Goal: Task Accomplishment & Management: Complete application form

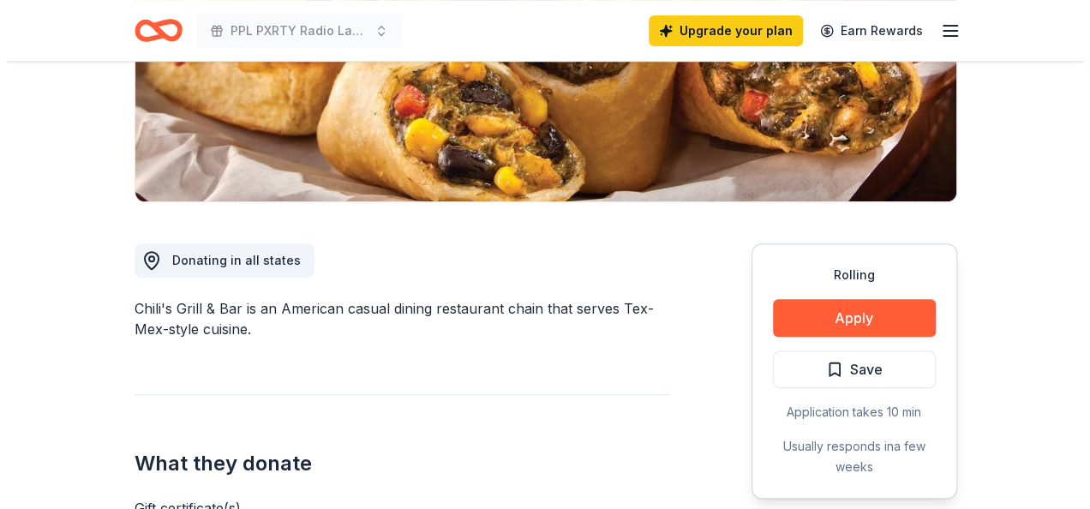
scroll to position [343, 0]
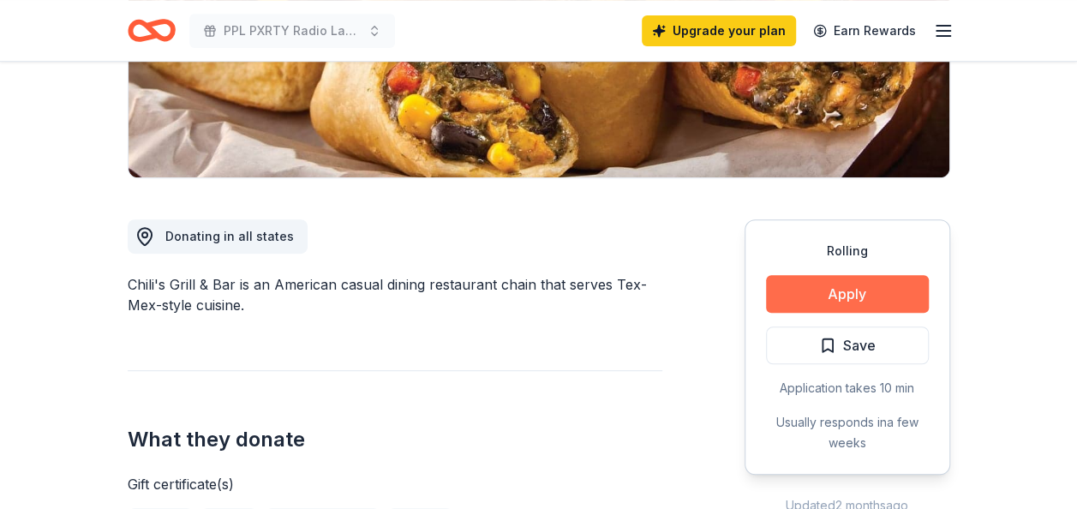
click at [811, 286] on button "Apply" at bounding box center [847, 294] width 163 height 38
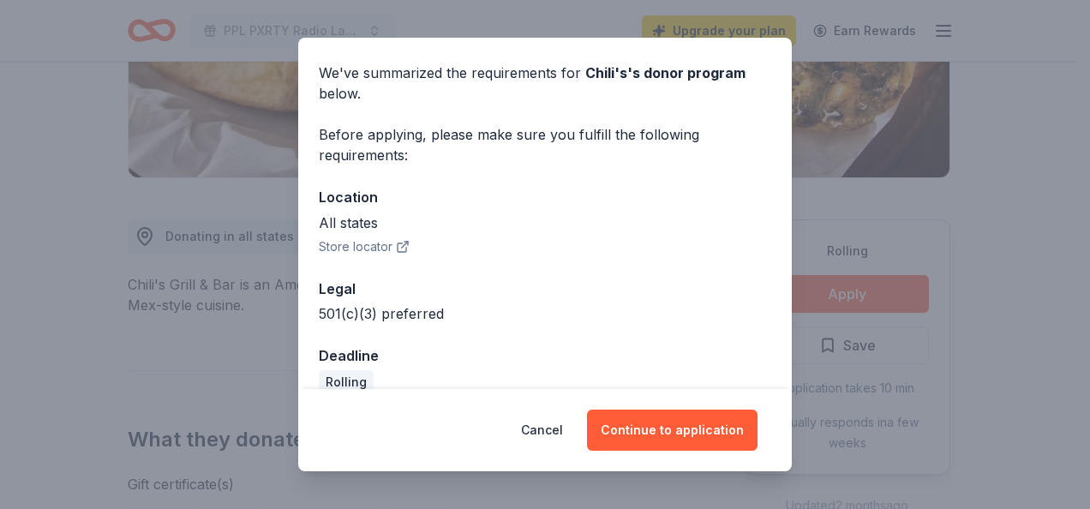
scroll to position [84, 0]
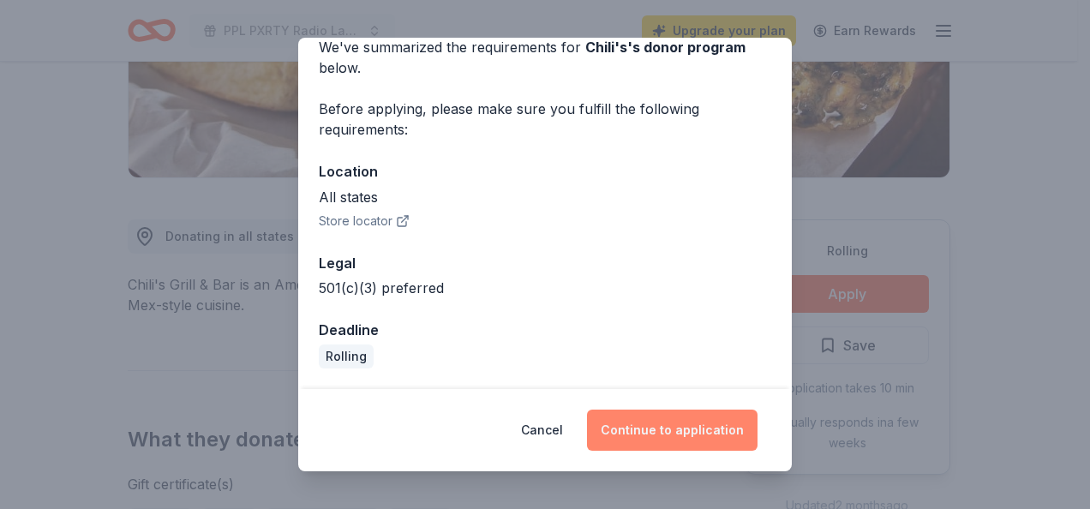
click at [662, 437] on button "Continue to application" at bounding box center [672, 430] width 171 height 41
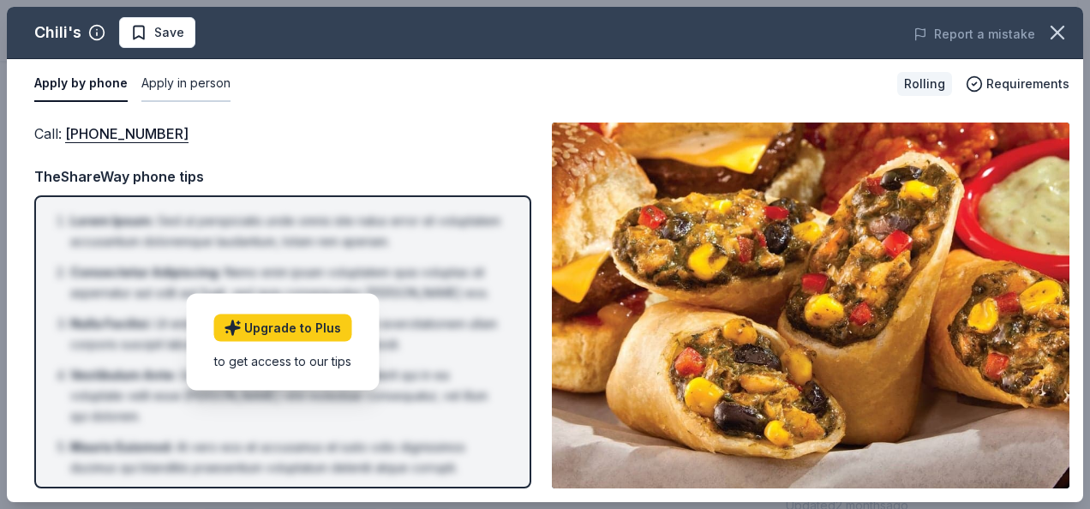
click at [166, 81] on button "Apply in person" at bounding box center [185, 84] width 89 height 36
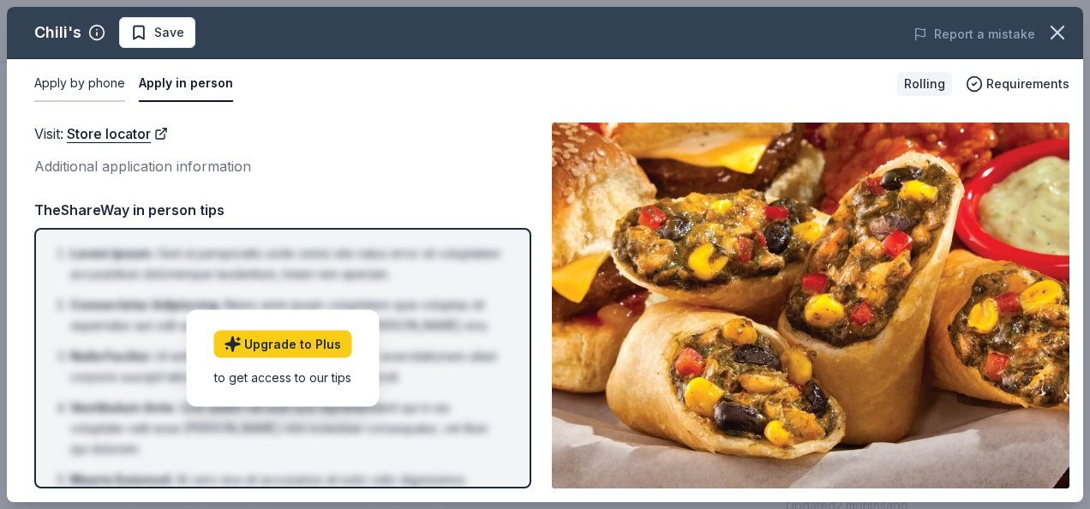
click at [79, 89] on button "Apply by phone" at bounding box center [79, 84] width 91 height 36
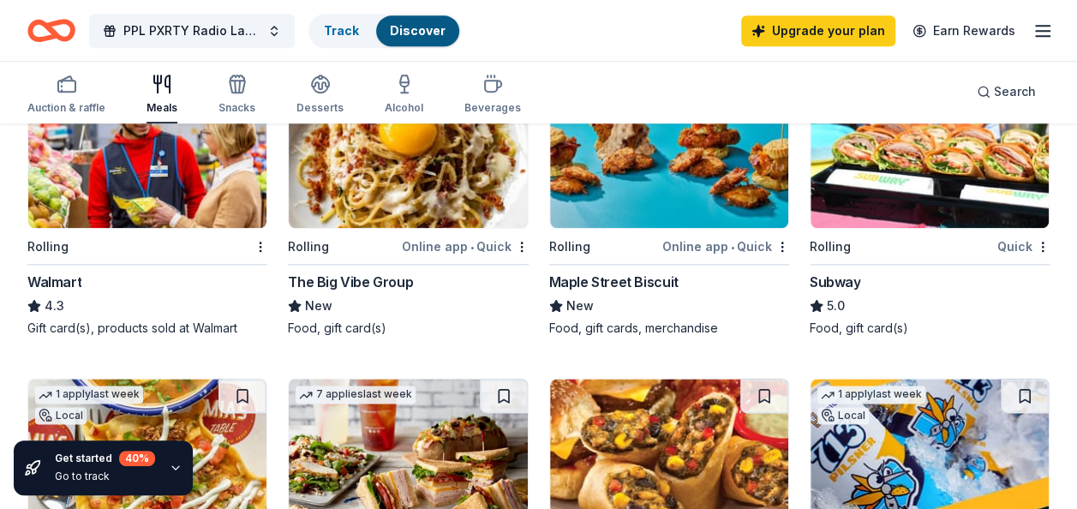
scroll to position [857, 0]
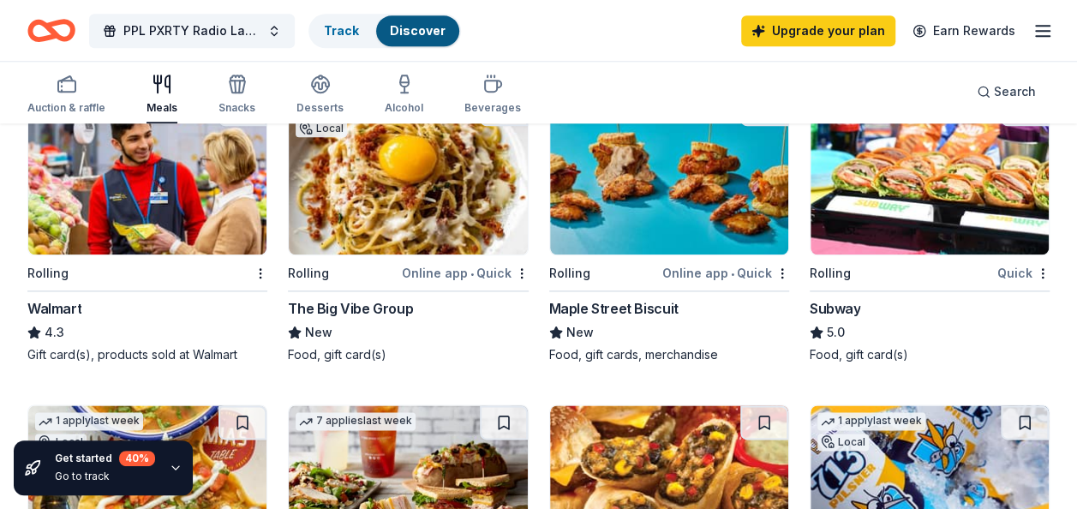
click at [909, 195] on img at bounding box center [930, 173] width 238 height 163
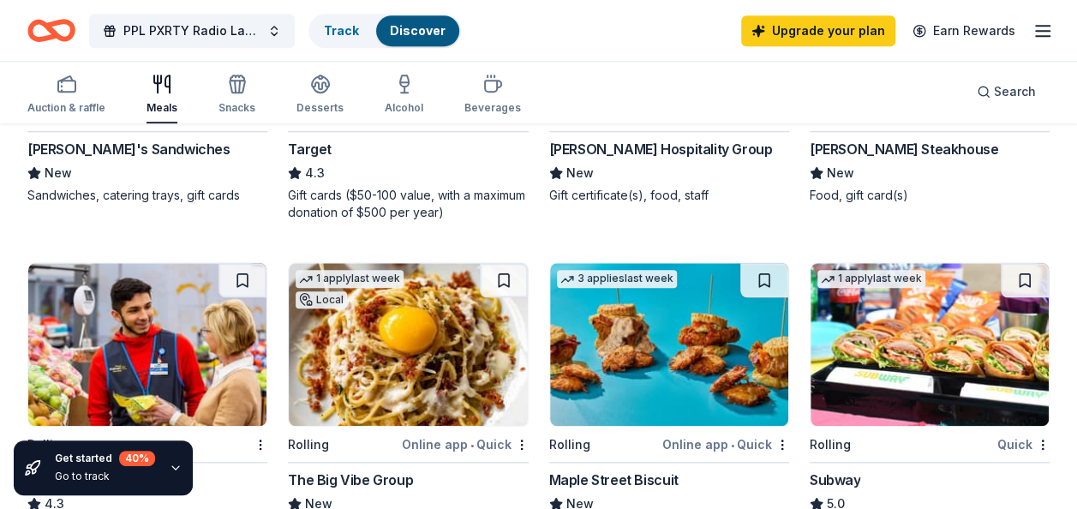
click at [179, 355] on img at bounding box center [147, 344] width 238 height 163
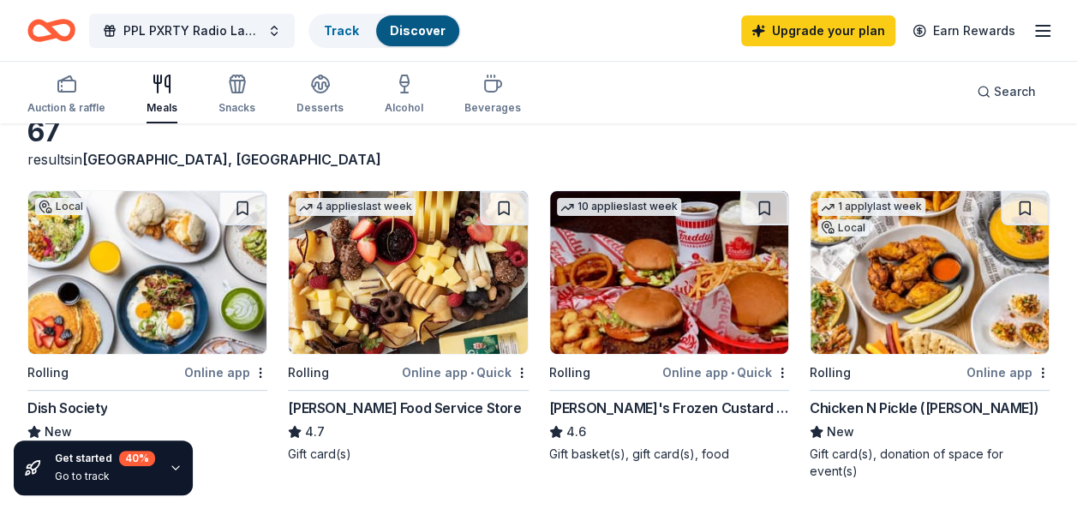
scroll to position [171, 0]
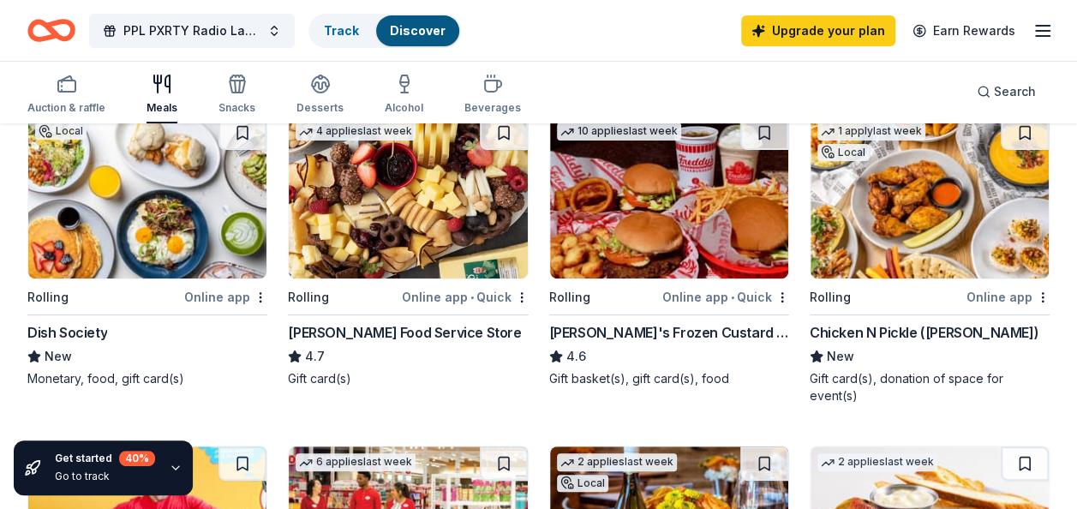
click at [177, 228] on img at bounding box center [147, 197] width 238 height 163
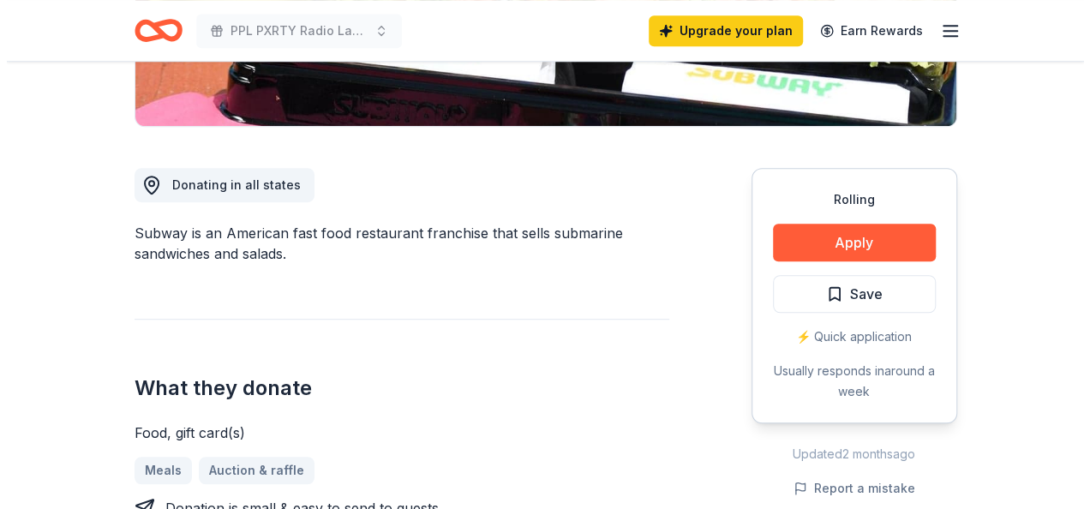
scroll to position [429, 0]
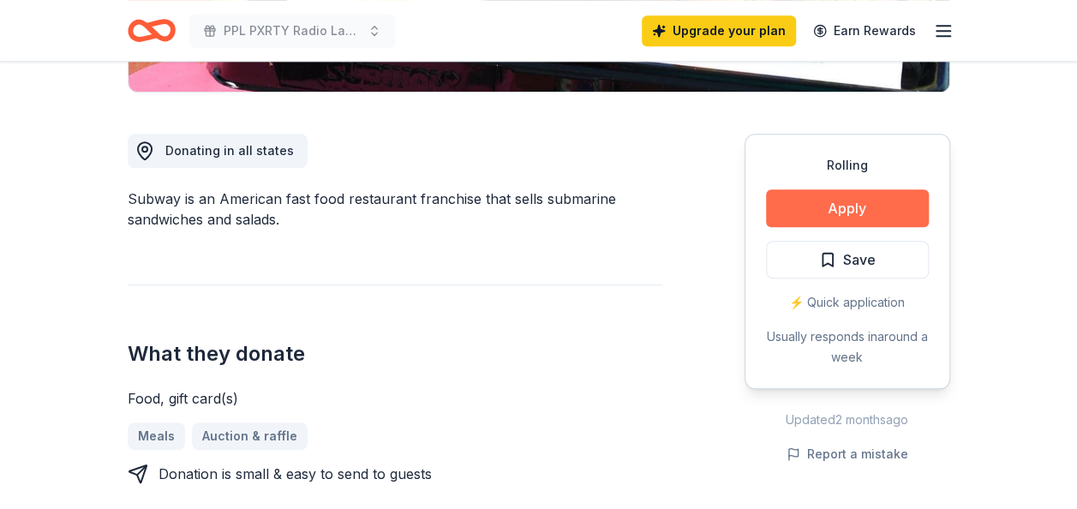
click at [861, 205] on button "Apply" at bounding box center [847, 208] width 163 height 38
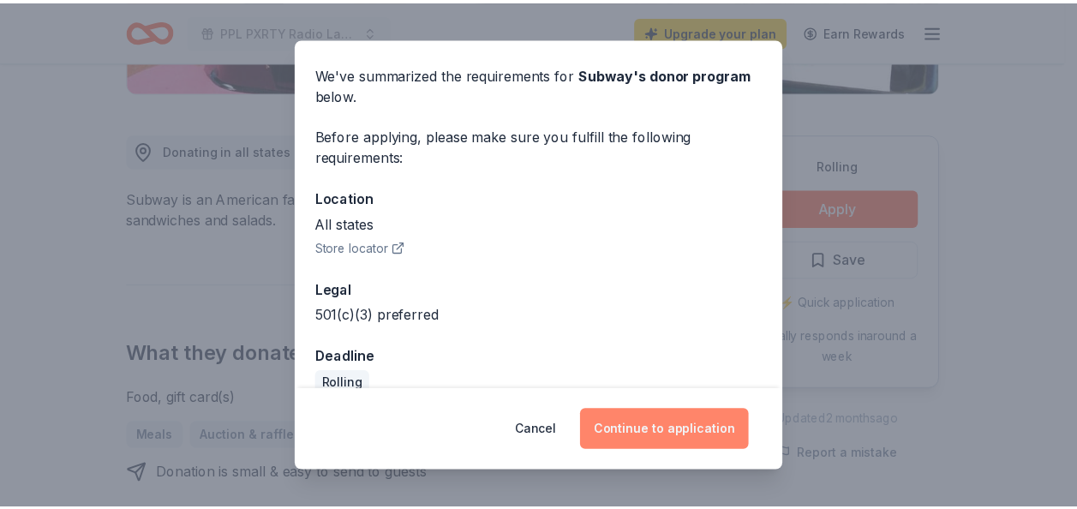
scroll to position [84, 0]
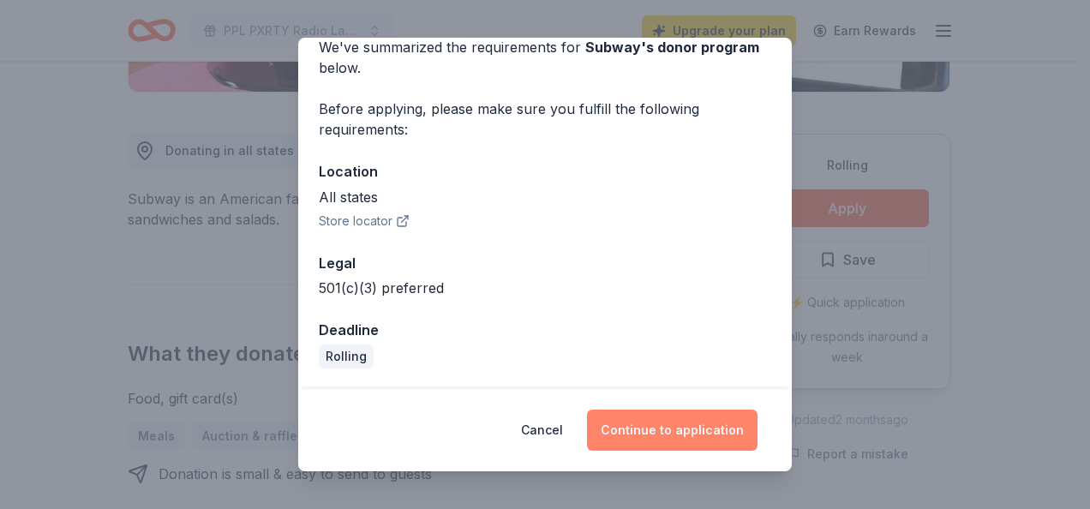
click at [680, 418] on button "Continue to application" at bounding box center [672, 430] width 171 height 41
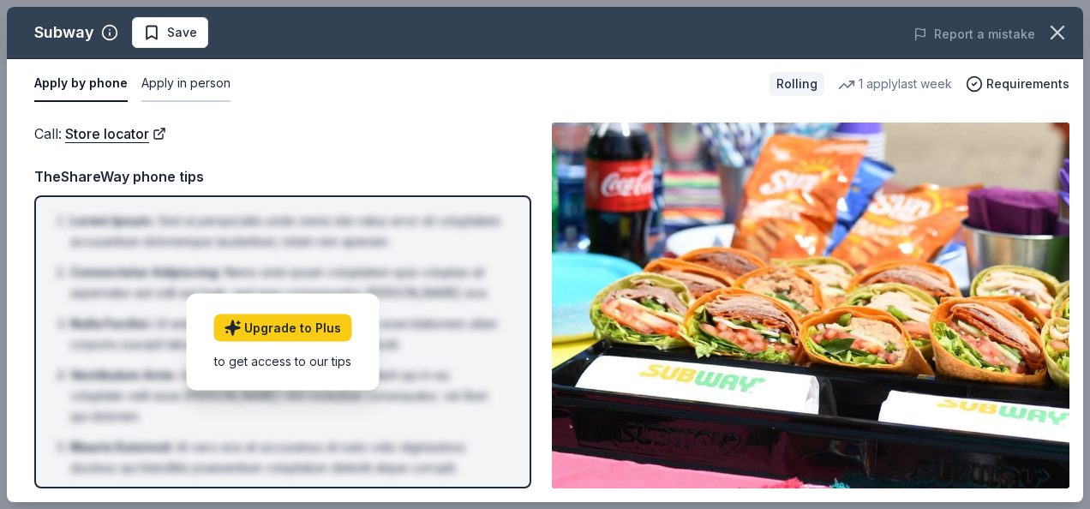
click at [186, 87] on button "Apply in person" at bounding box center [185, 84] width 89 height 36
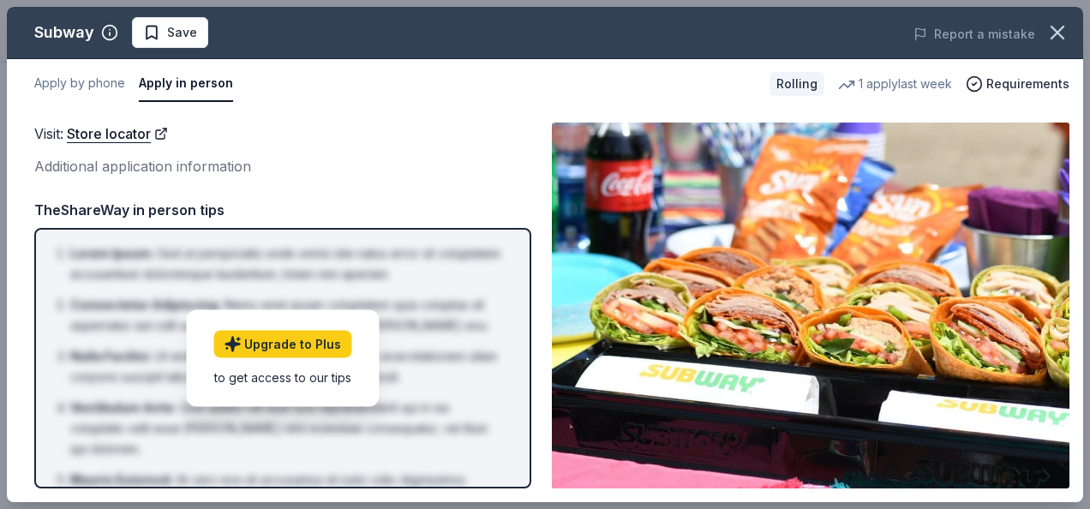
click at [28, 63] on div "Apply by phone Apply in person Rolling 1 apply last week Requirements" at bounding box center [545, 84] width 1077 height 50
click at [60, 79] on button "Apply by phone" at bounding box center [79, 84] width 91 height 36
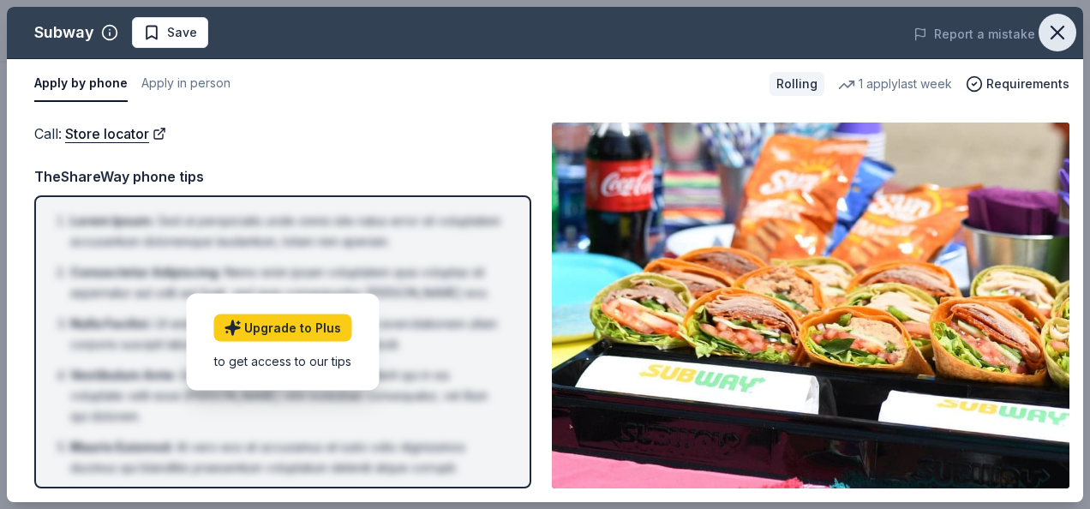
click at [1053, 34] on icon "button" at bounding box center [1058, 33] width 24 height 24
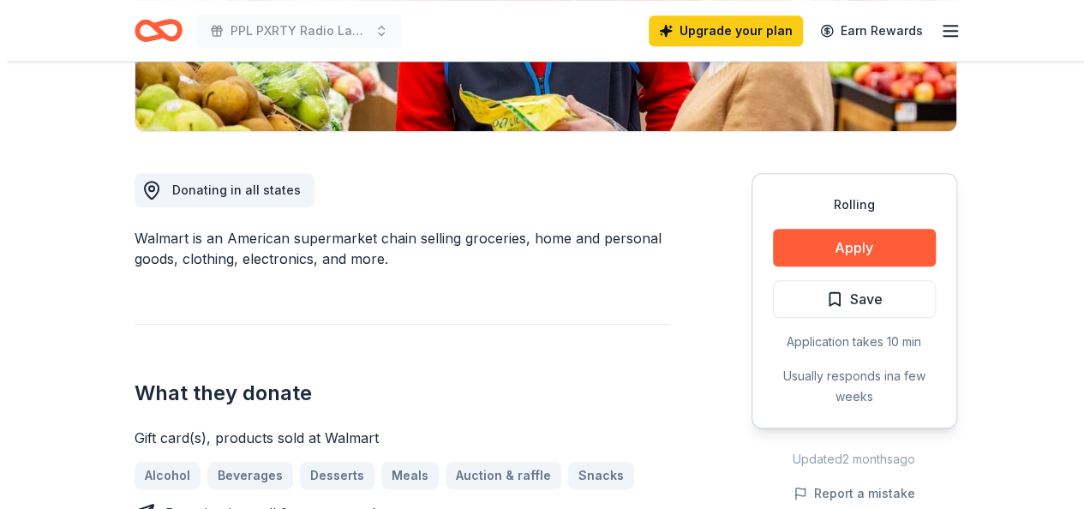
scroll to position [429, 0]
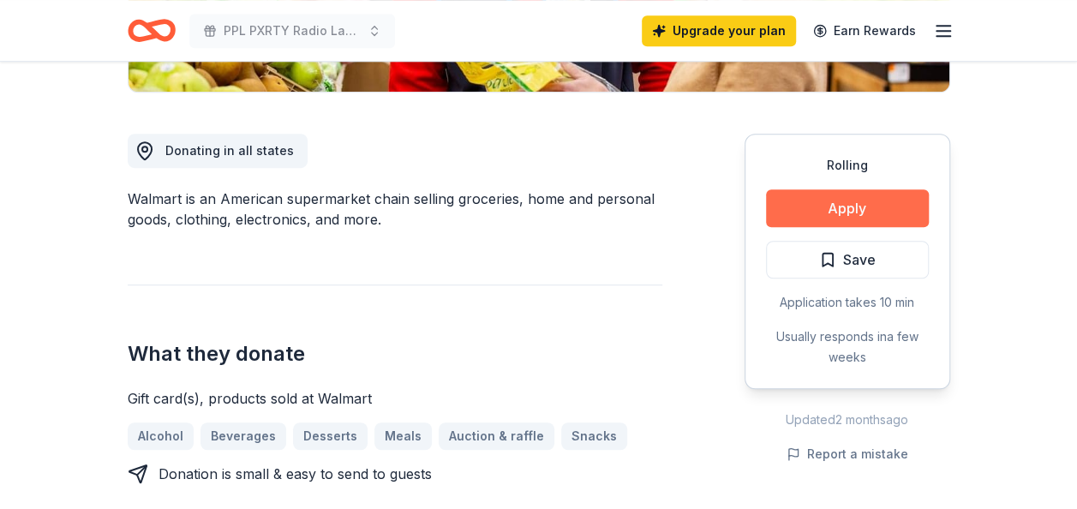
click at [819, 213] on button "Apply" at bounding box center [847, 208] width 163 height 38
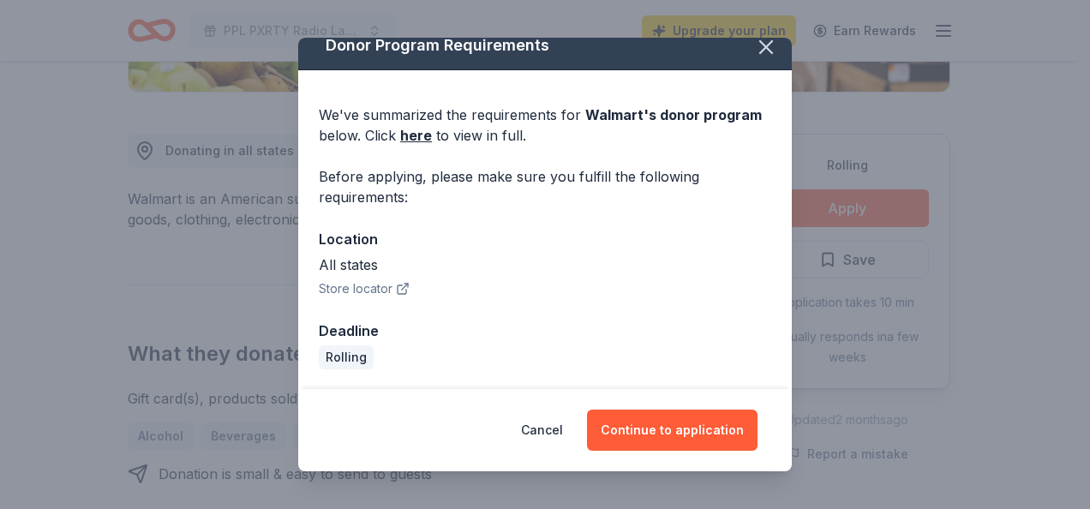
scroll to position [0, 0]
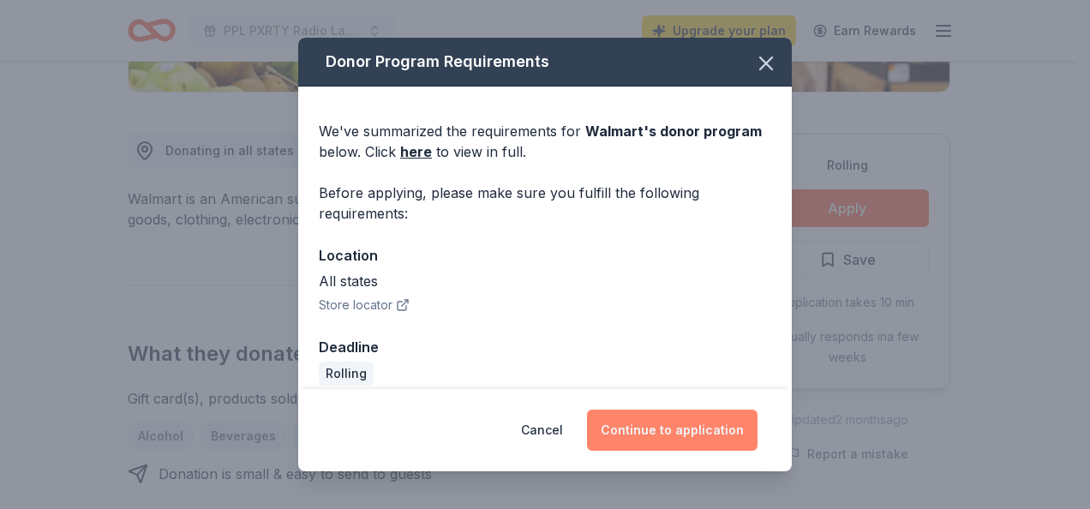
click at [640, 427] on button "Continue to application" at bounding box center [672, 430] width 171 height 41
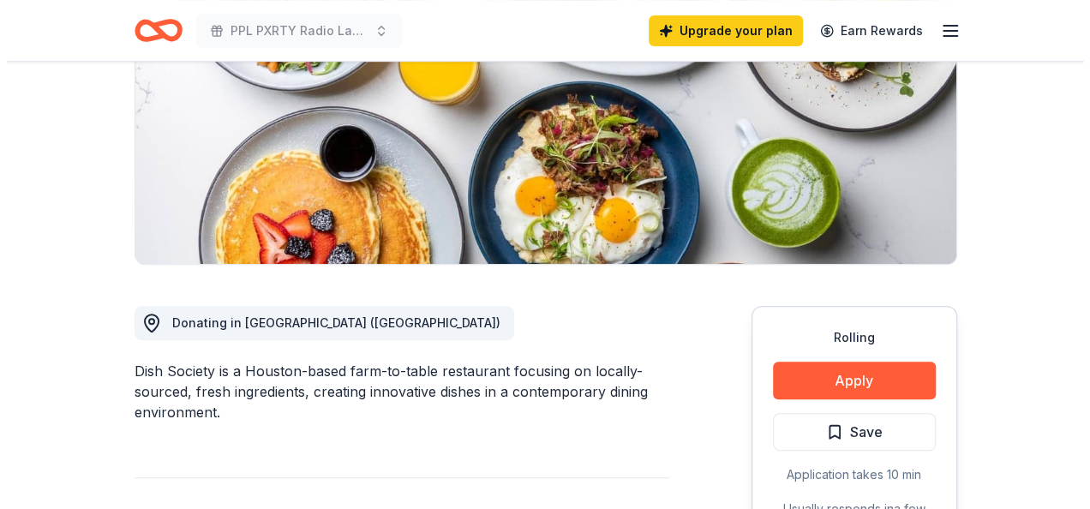
scroll to position [257, 0]
